Goal: Task Accomplishment & Management: Understand process/instructions

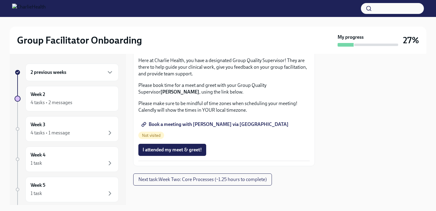
scroll to position [826, 0]
click at [211, 127] on span "Book a meeting with [PERSON_NAME] via [GEOGRAPHIC_DATA]" at bounding box center [216, 124] width 146 height 6
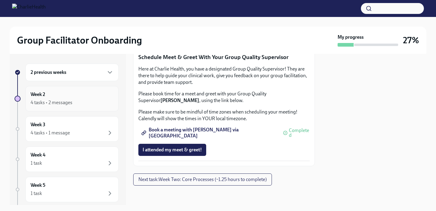
click at [74, 103] on div "4 tasks • 2 messages" at bounding box center [72, 102] width 83 height 7
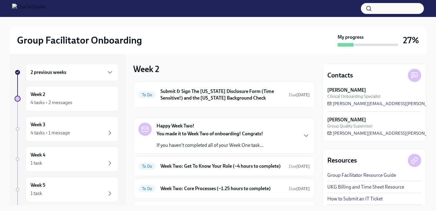
scroll to position [66, 0]
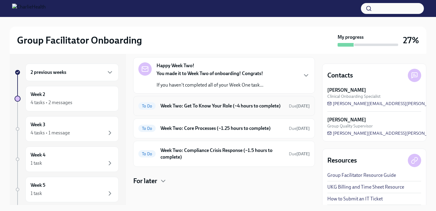
click at [206, 107] on h6 "Week Two: Get To Know Your Role (~4 hours to complete)" at bounding box center [222, 106] width 124 height 7
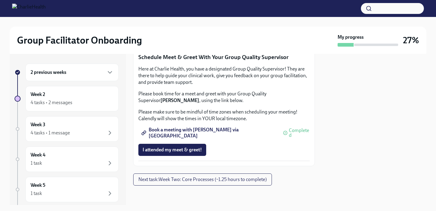
scroll to position [625, 0]
click at [181, 177] on span "Next task : Week Two: Core Processes (~1.25 hours to complete)" at bounding box center [202, 180] width 128 height 6
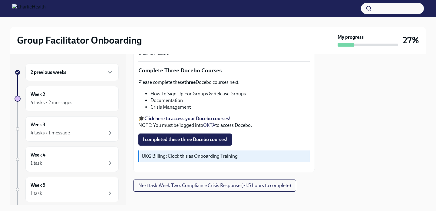
scroll to position [220, 0]
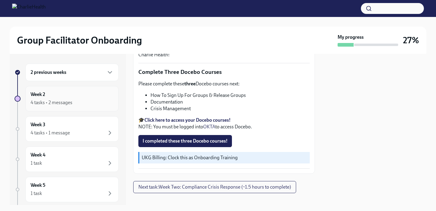
click at [95, 101] on div "4 tasks • 2 messages" at bounding box center [72, 102] width 83 height 7
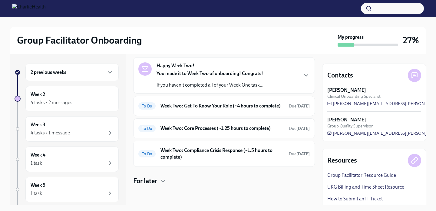
scroll to position [14, 0]
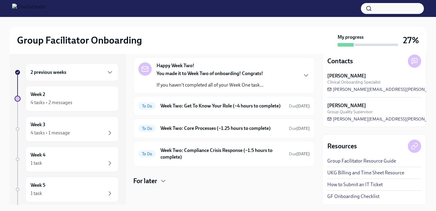
click at [356, 175] on link "UKG Billing and Time Sheet Resource" at bounding box center [365, 173] width 77 height 7
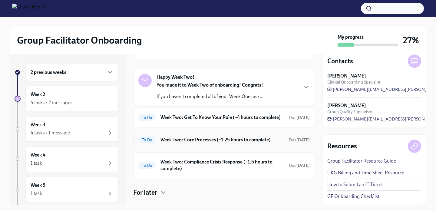
click at [210, 143] on h6 "Week Two: Core Processes (~1.25 hours to complete)" at bounding box center [222, 140] width 124 height 7
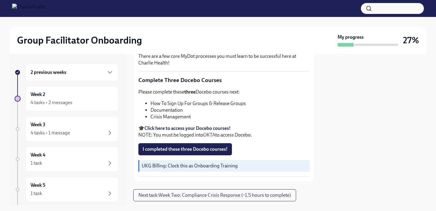
scroll to position [218, 0]
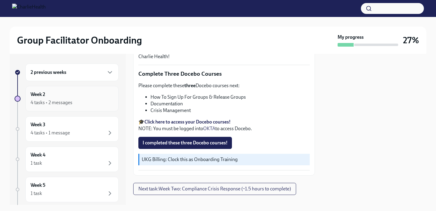
click at [76, 101] on div "4 tasks • 2 messages" at bounding box center [72, 102] width 83 height 7
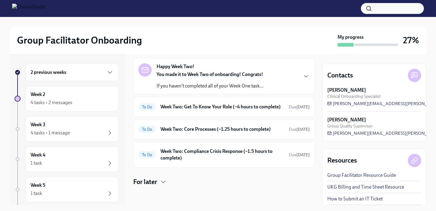
scroll to position [66, 0]
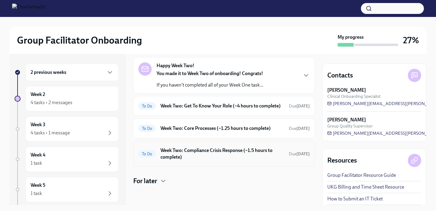
click at [215, 153] on h6 "Week Two: Compliance Crisis Response (~1.5 hours to complete)" at bounding box center [222, 153] width 124 height 13
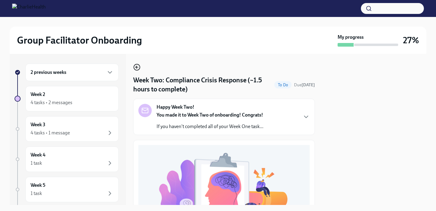
click at [138, 67] on icon "button" at bounding box center [136, 67] width 7 height 7
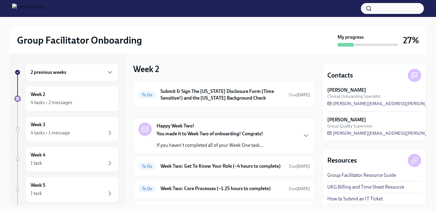
scroll to position [45, 0]
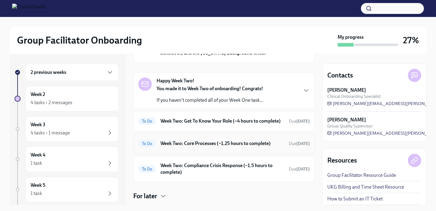
click at [232, 147] on h6 "Week Two: Core Processes (~1.25 hours to complete)" at bounding box center [222, 143] width 124 height 7
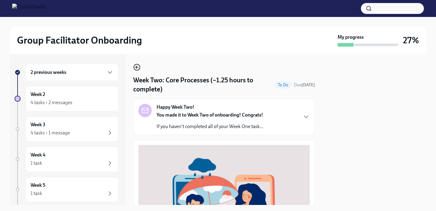
click at [137, 70] on icon "button" at bounding box center [136, 67] width 7 height 7
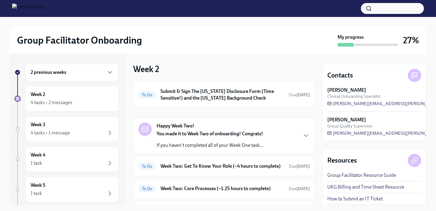
scroll to position [37, 0]
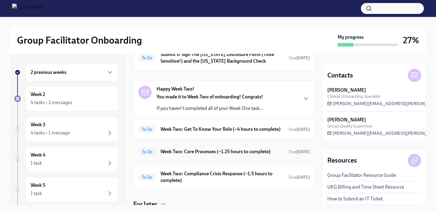
click at [239, 155] on h6 "Week Two: Core Processes (~1.25 hours to complete)" at bounding box center [222, 151] width 124 height 7
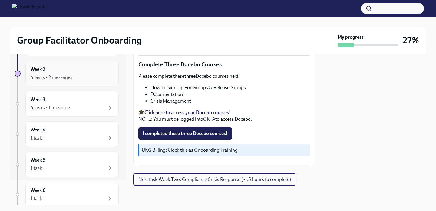
scroll to position [23, 0]
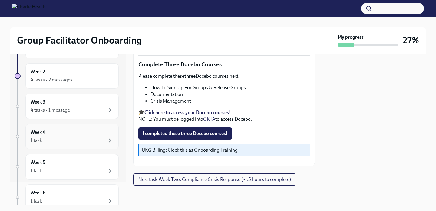
click at [79, 139] on div "1 task" at bounding box center [72, 140] width 83 height 7
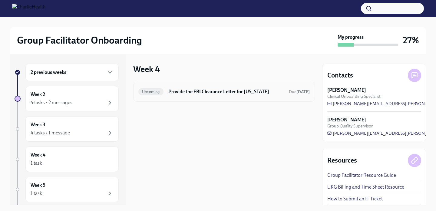
click at [190, 98] on div "Upcoming Provide the FBI Clearance Letter for [US_STATE] Due [DATE]" at bounding box center [224, 92] width 182 height 20
click at [196, 92] on h6 "Provide the FBI Clearance Letter for [US_STATE]" at bounding box center [226, 91] width 116 height 7
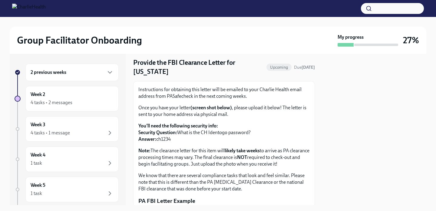
scroll to position [51, 0]
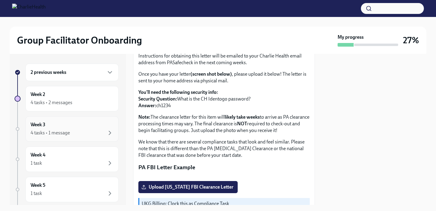
click at [57, 128] on div "Week 3 4 tasks • 1 message" at bounding box center [72, 128] width 83 height 15
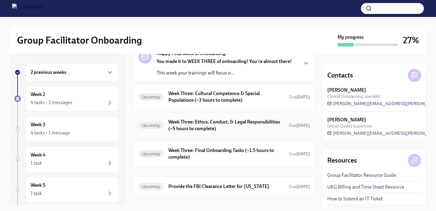
scroll to position [48, 0]
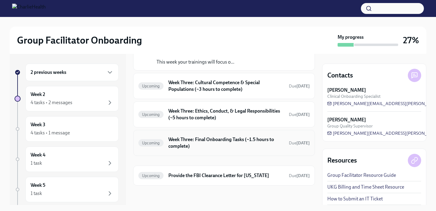
click at [256, 144] on h6 "Week Three: Final Onboarding Tasks (~1.5 hours to complete)" at bounding box center [226, 142] width 116 height 13
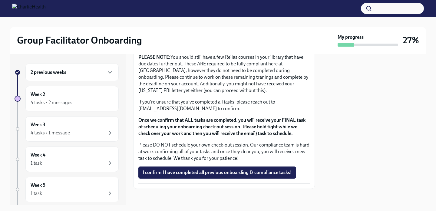
scroll to position [532, 0]
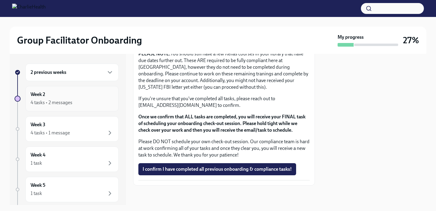
click at [57, 97] on div "Week 2 4 tasks • 2 messages" at bounding box center [72, 98] width 83 height 15
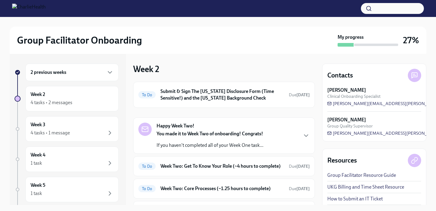
scroll to position [40, 0]
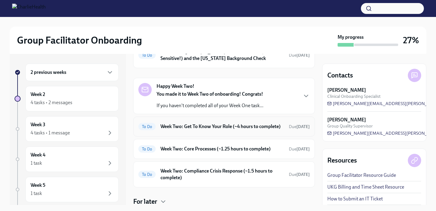
click at [221, 130] on h6 "Week Two: Get To Know Your Role (~4 hours to complete)" at bounding box center [222, 126] width 124 height 7
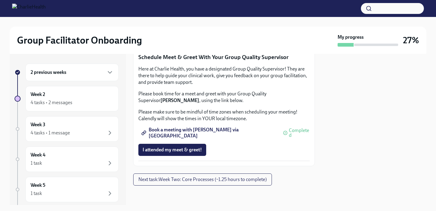
scroll to position [625, 0]
click at [82, 97] on div "Week 2 4 tasks • 2 messages" at bounding box center [72, 98] width 83 height 15
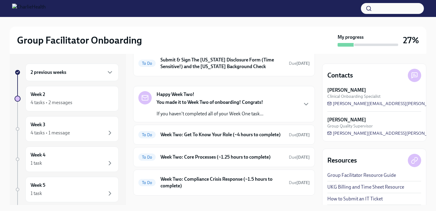
scroll to position [55, 0]
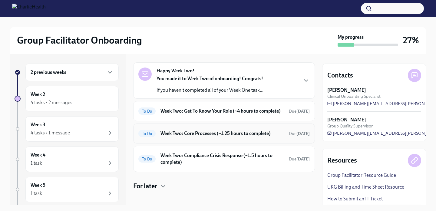
click at [232, 137] on h6 "Week Two: Core Processes (~1.25 hours to complete)" at bounding box center [222, 133] width 124 height 7
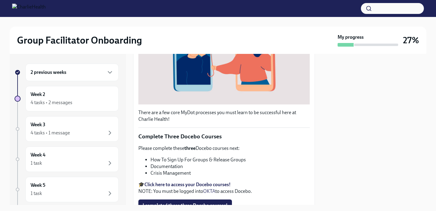
scroll to position [227, 0]
